Goal: Task Accomplishment & Management: Use online tool/utility

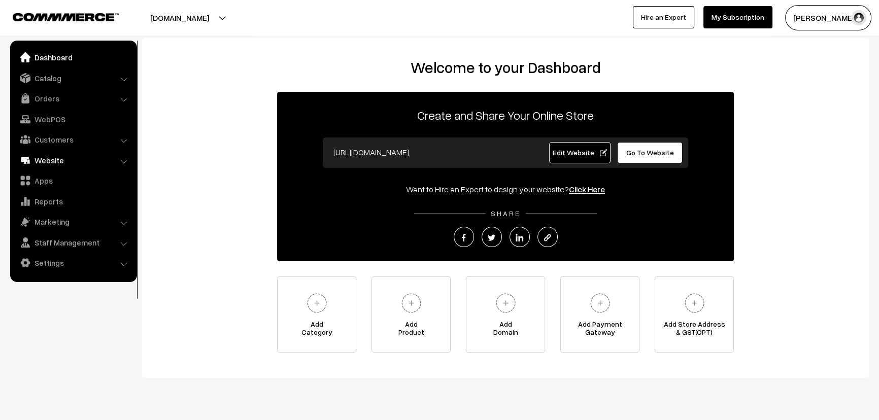
click at [87, 163] on link "Website" at bounding box center [73, 160] width 121 height 18
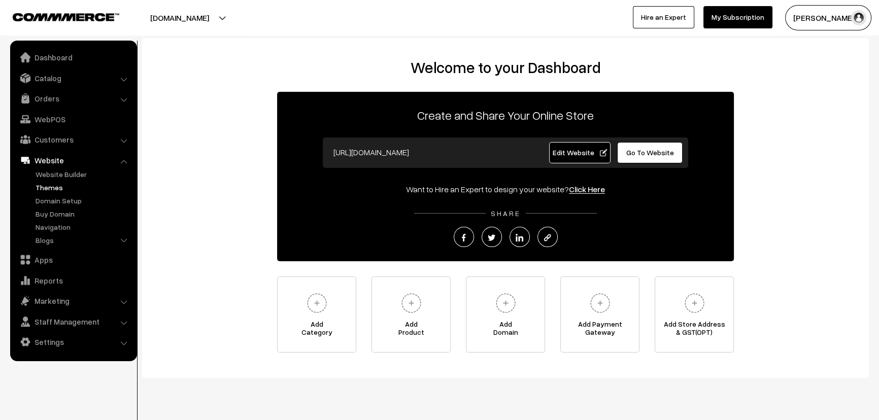
click at [54, 186] on link "Themes" at bounding box center [83, 187] width 100 height 11
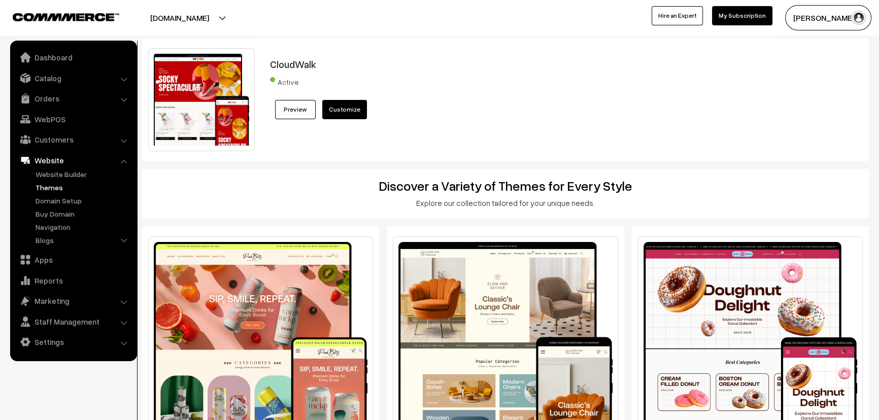
click at [296, 113] on link "Preview" at bounding box center [295, 109] width 41 height 19
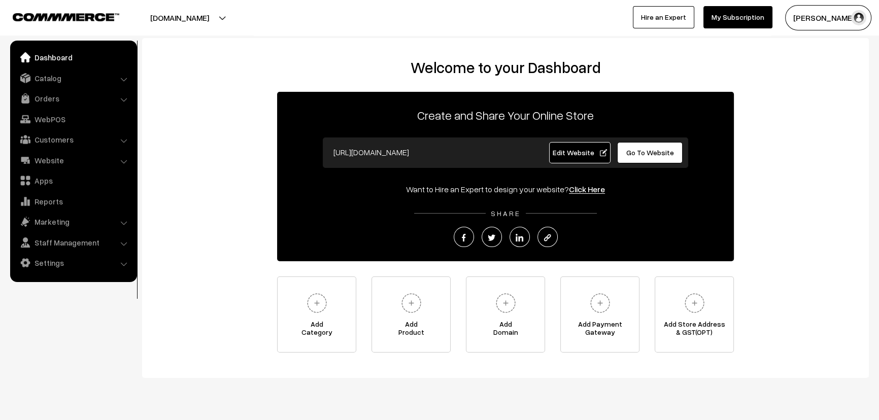
click at [636, 152] on span "Go To Website" at bounding box center [650, 152] width 48 height 9
drag, startPoint x: 60, startPoint y: 155, endPoint x: 66, endPoint y: 155, distance: 5.6
click at [60, 155] on link "Website" at bounding box center [73, 160] width 121 height 18
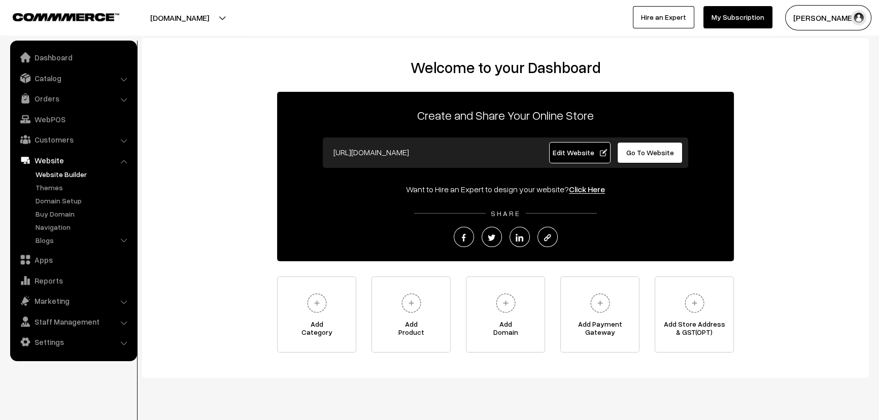
click at [59, 177] on link "Website Builder" at bounding box center [83, 174] width 100 height 11
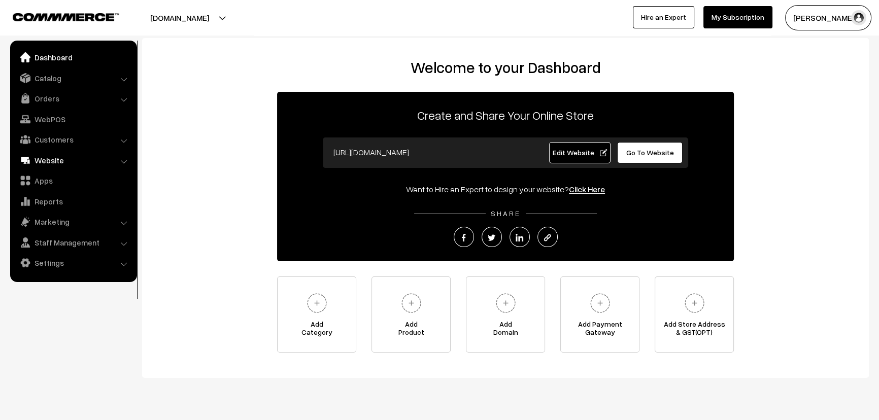
click at [81, 153] on link "Website" at bounding box center [73, 160] width 121 height 18
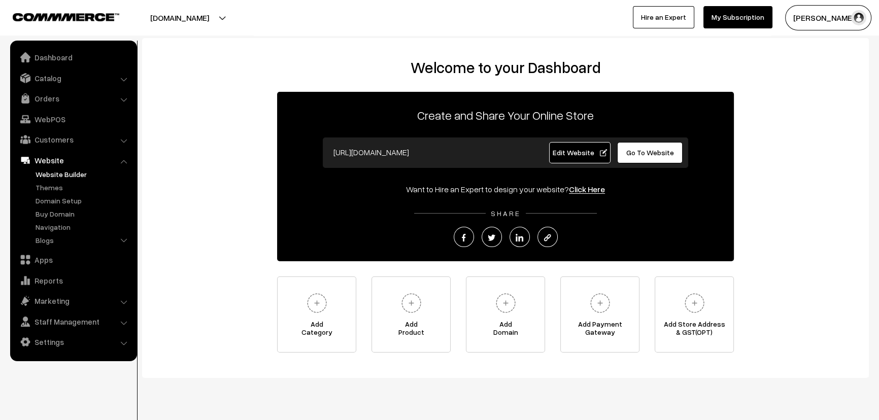
click at [73, 171] on link "Website Builder" at bounding box center [83, 174] width 100 height 11
